Goal: Ask a question

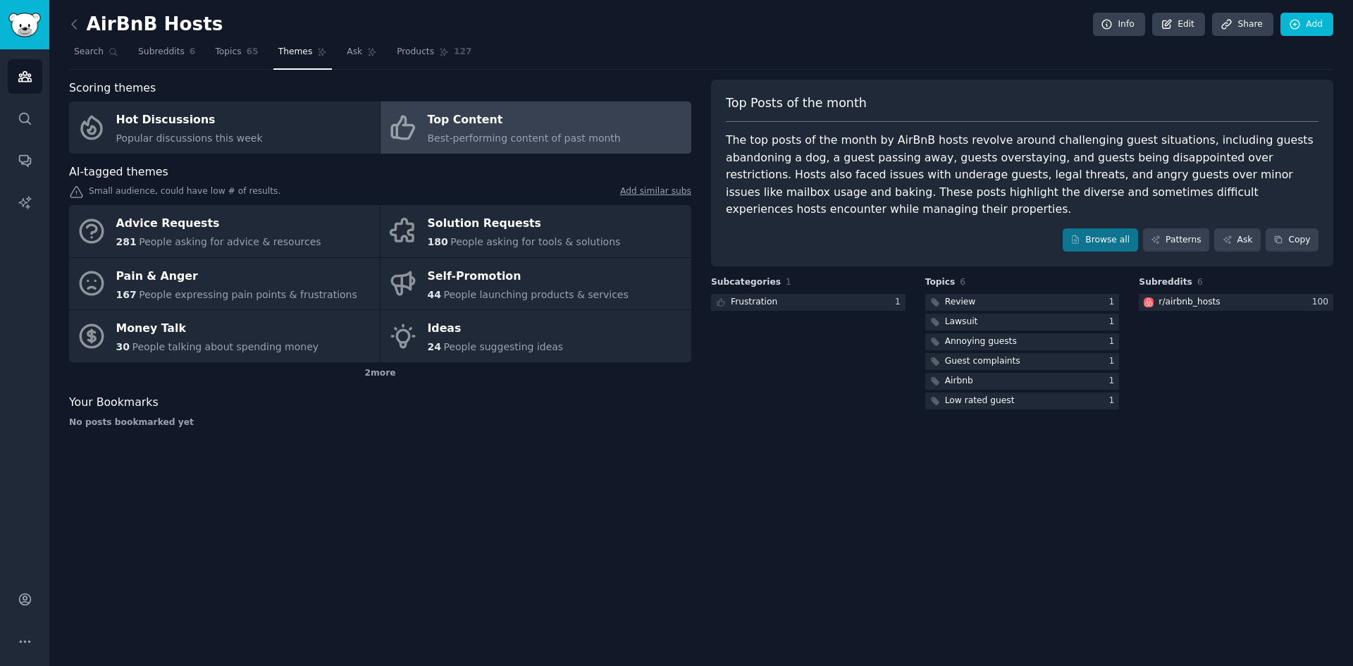
click at [655, 578] on div "AirBnB Hosts Info Edit Share Add Search Subreddits 6 Topics 65 Themes Ask Produ…" at bounding box center [701, 333] width 1304 height 666
click at [342, 44] on link "Ask" at bounding box center [362, 55] width 40 height 29
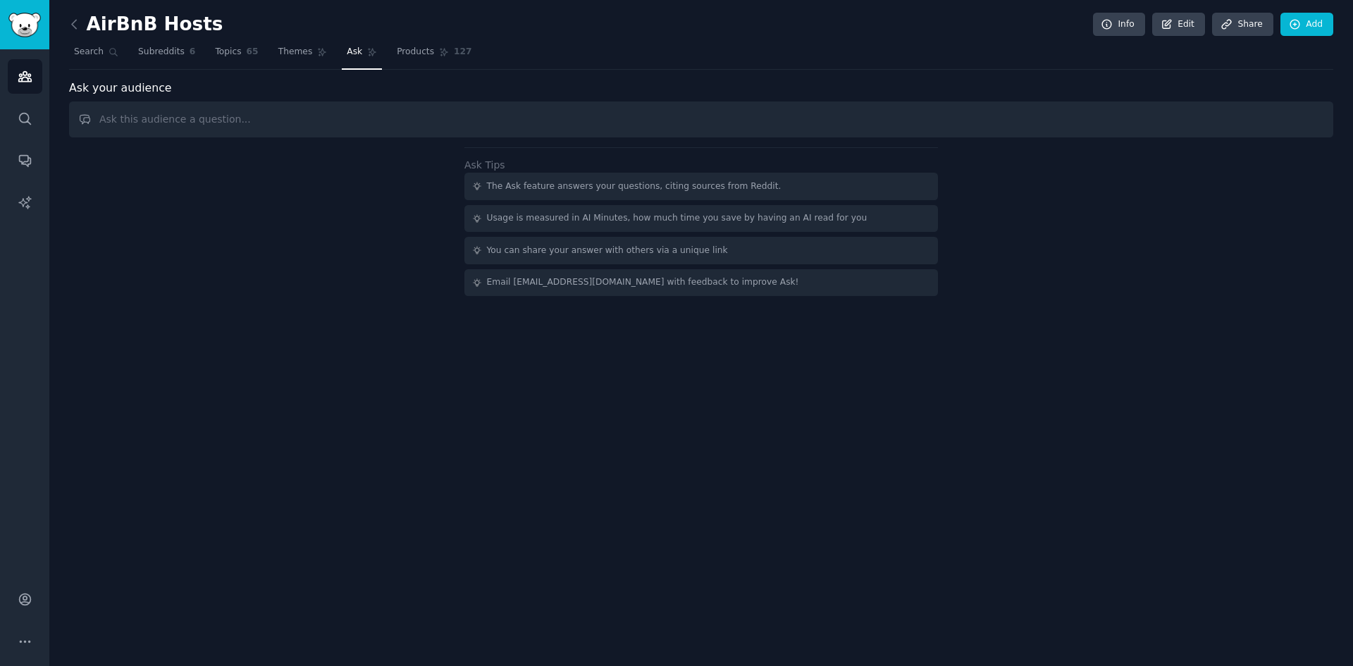
click at [653, 132] on input "text" at bounding box center [701, 119] width 1264 height 36
type input "any opportunity for saas here"
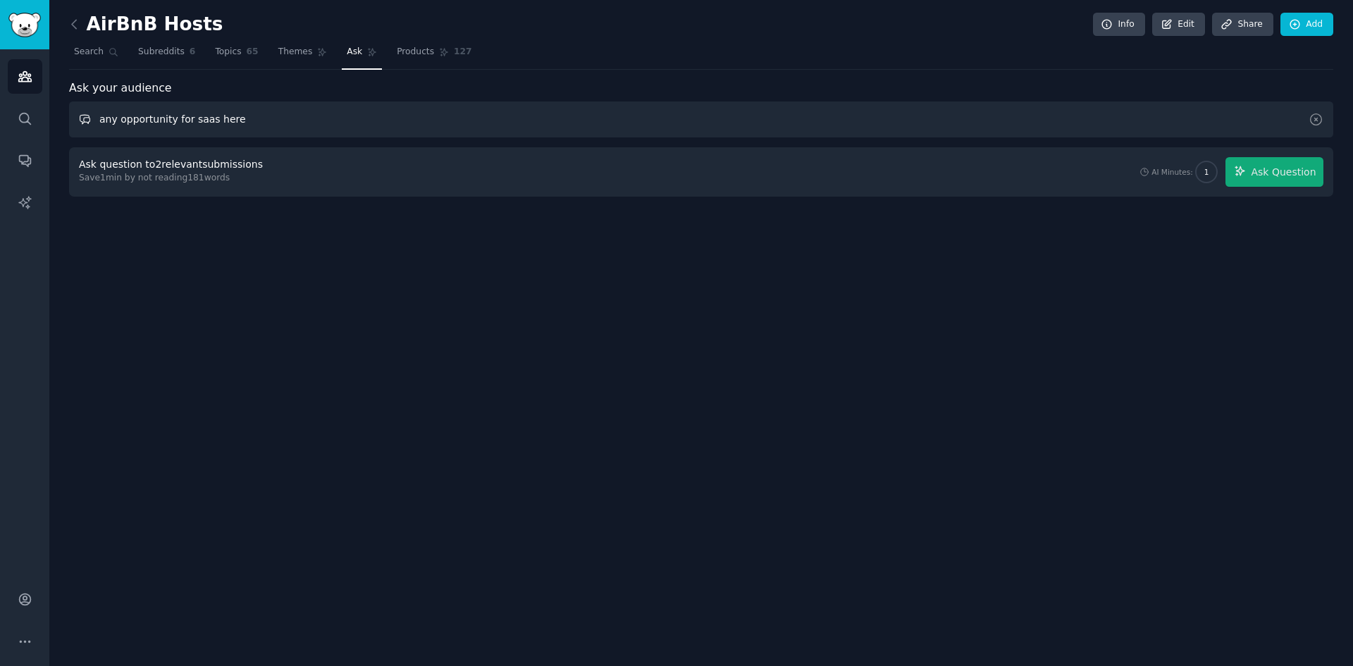
click at [210, 111] on input "any opportunity for saas here" at bounding box center [701, 119] width 1264 height 36
click at [1296, 174] on span "Ask Question" at bounding box center [1283, 172] width 65 height 15
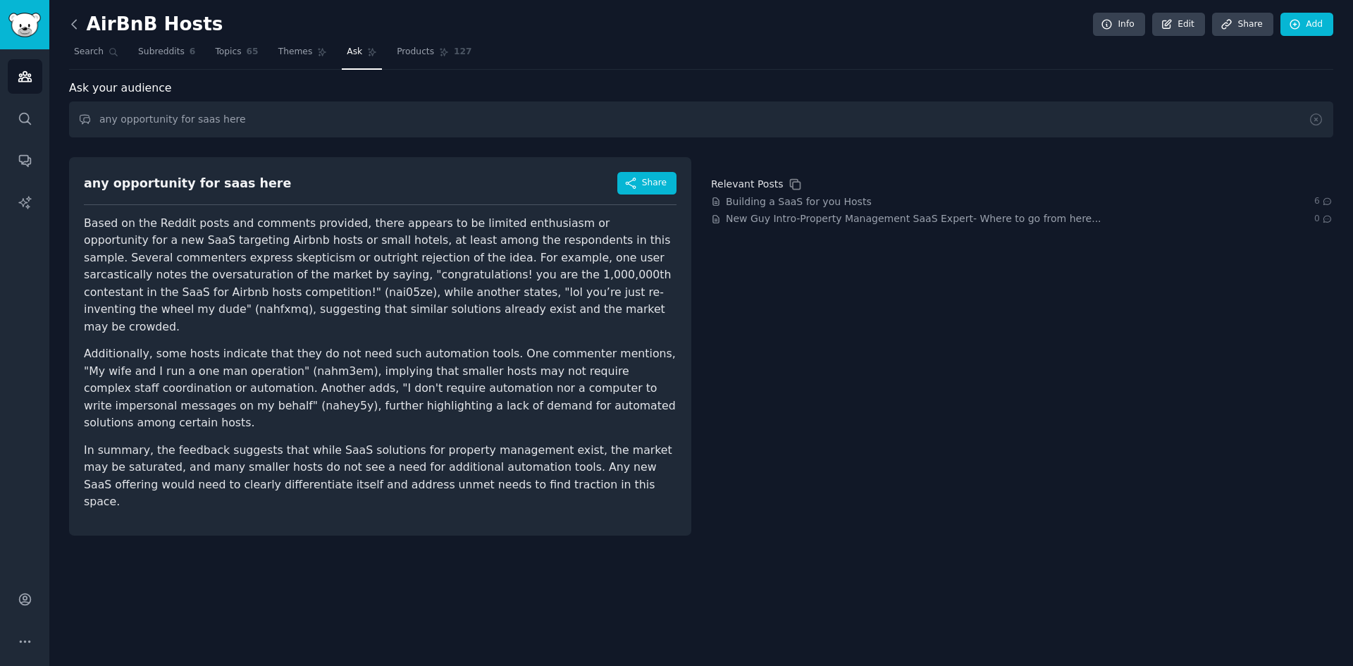
click at [72, 26] on icon at bounding box center [74, 24] width 15 height 15
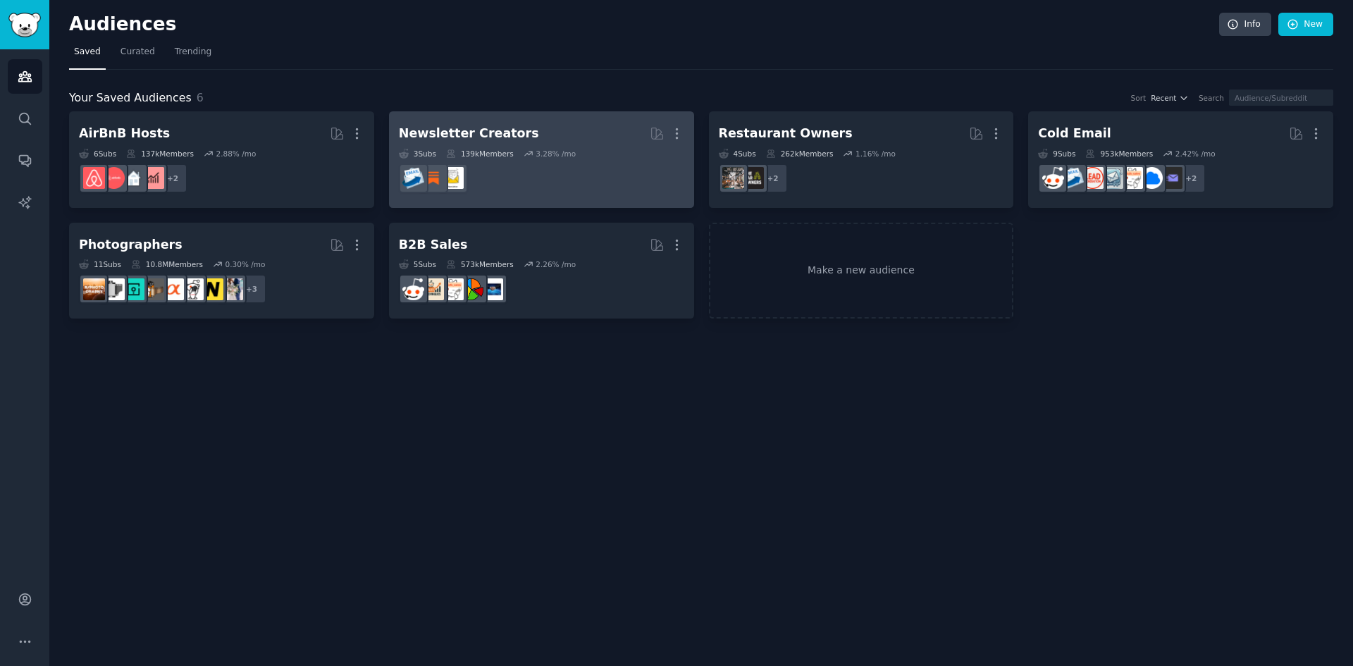
click at [531, 165] on dd at bounding box center [541, 178] width 285 height 39
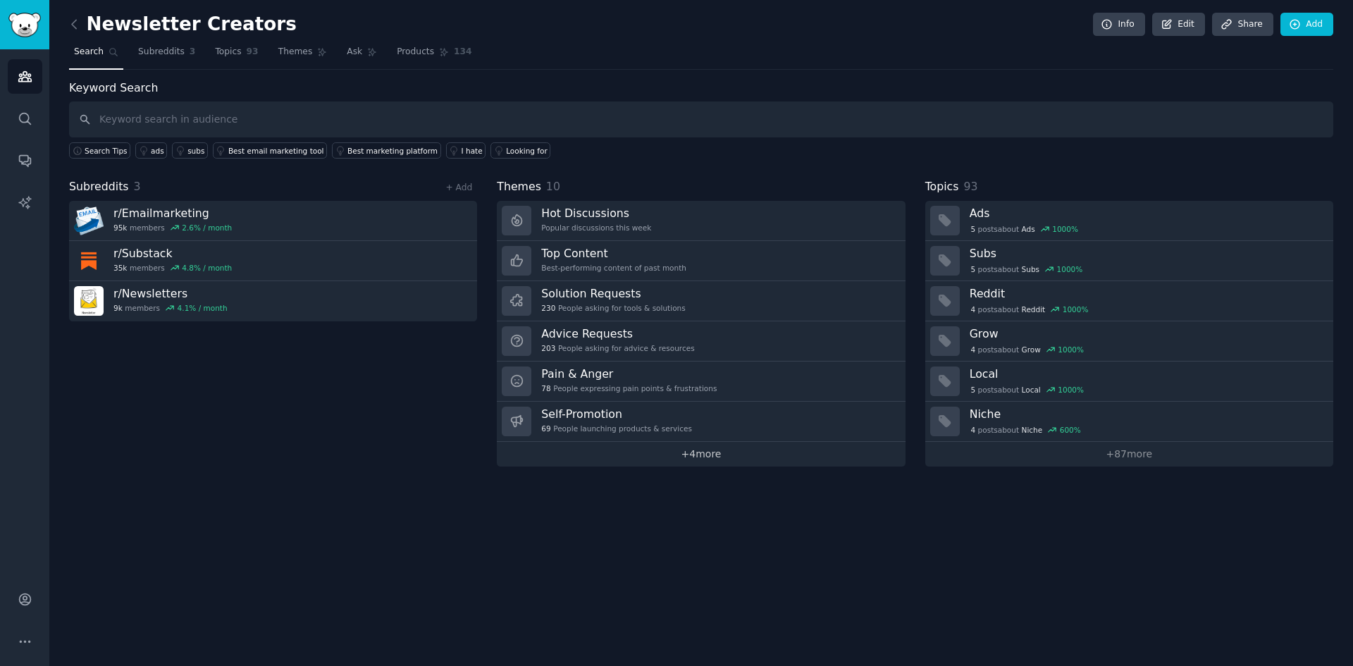
click at [709, 457] on link "+ 4 more" at bounding box center [701, 454] width 408 height 25
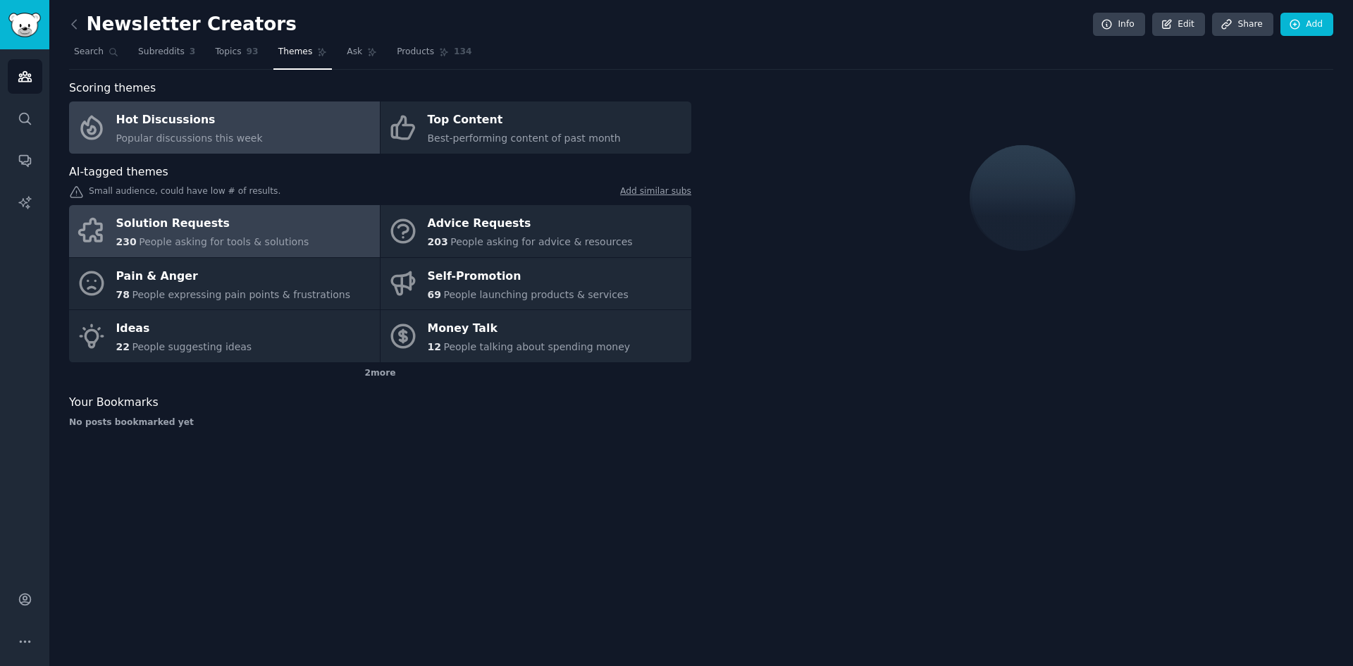
click at [327, 226] on link "Solution Requests 230 People asking for tools & solutions" at bounding box center [224, 231] width 311 height 52
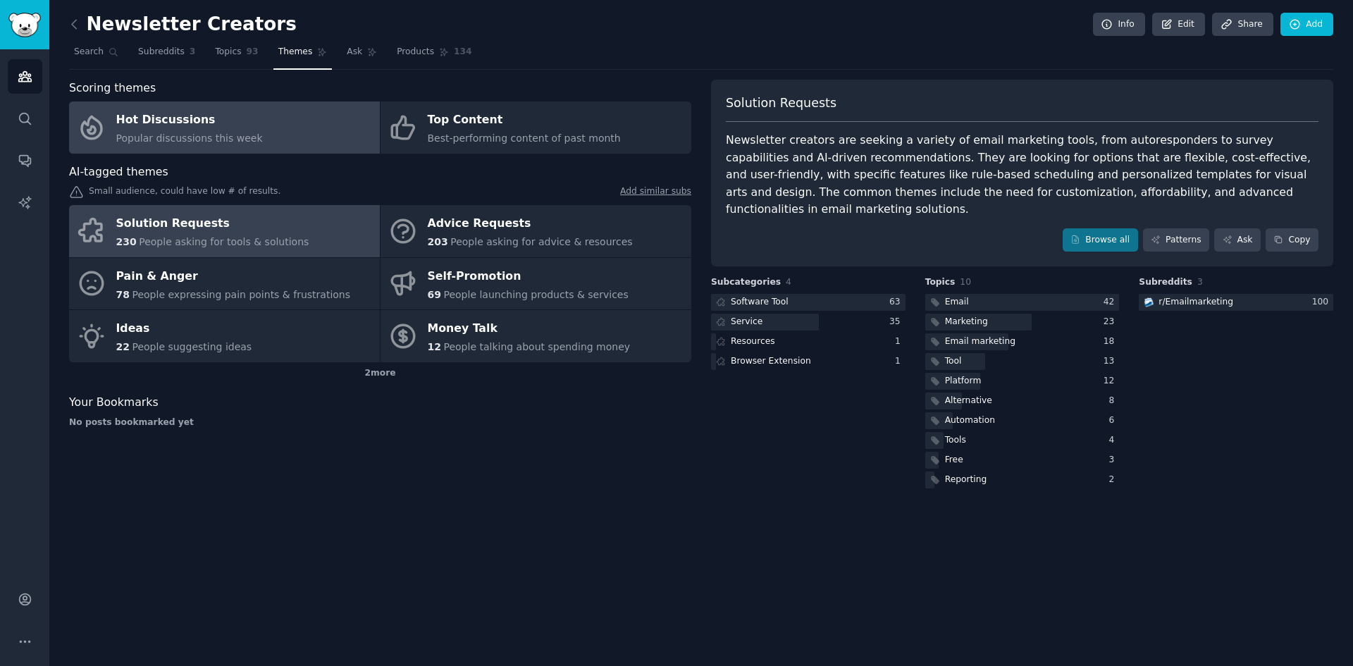
click at [295, 137] on link "Hot Discussions Popular discussions this week" at bounding box center [224, 127] width 311 height 52
